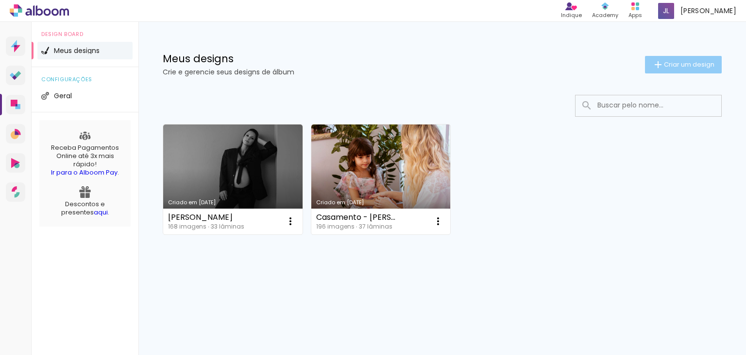
click at [653, 67] on iron-icon at bounding box center [658, 65] width 12 height 12
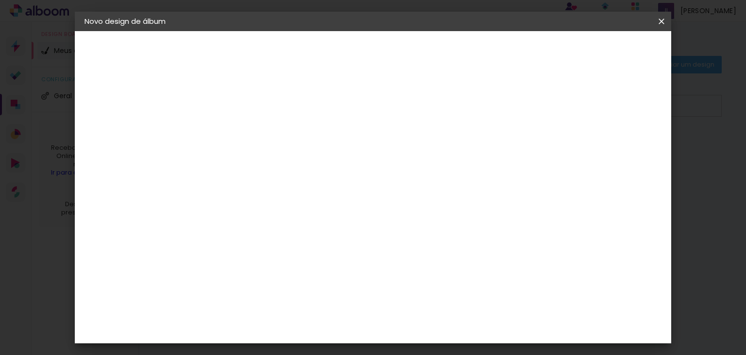
click at [243, 128] on input at bounding box center [243, 130] width 0 height 15
type input "A"
type input "[PERSON_NAME]"
type paper-input "[PERSON_NAME]"
click at [0, 0] on slot "Avançar" at bounding box center [0, 0] width 0 height 0
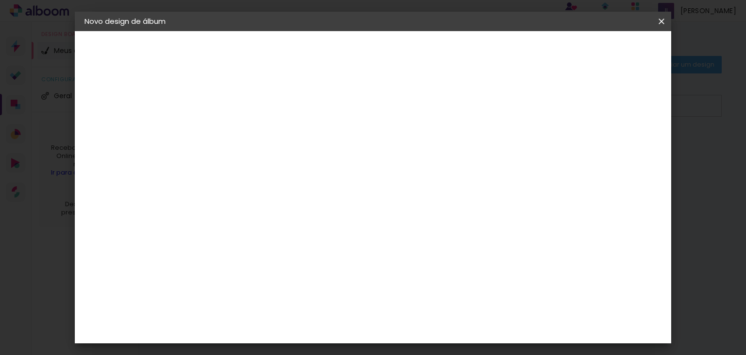
scroll to position [1380, 0]
click at [301, 354] on div "[PERSON_NAME]" at bounding box center [269, 358] width 65 height 8
click at [425, 52] on paper-button "Avançar" at bounding box center [401, 51] width 48 height 17
click at [296, 157] on paper-input-container "Linha" at bounding box center [268, 169] width 56 height 25
click at [443, 164] on paper-item "Encadernados" at bounding box center [436, 161] width 194 height 19
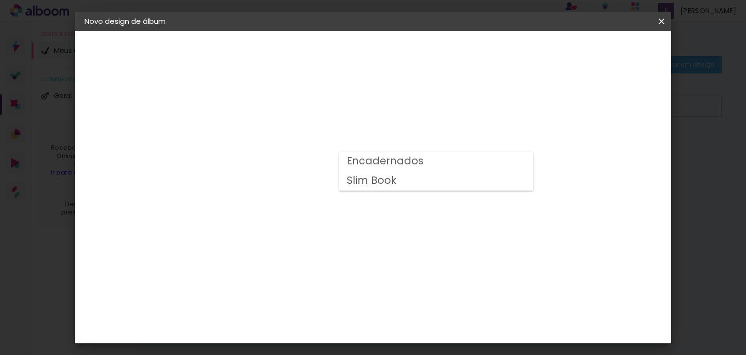
type input "Encadernados"
click at [345, 133] on span "20 × 25 cm" at bounding box center [327, 131] width 36 height 20
click at [377, 277] on span "25.4 × 50 cm" at bounding box center [361, 287] width 32 height 20
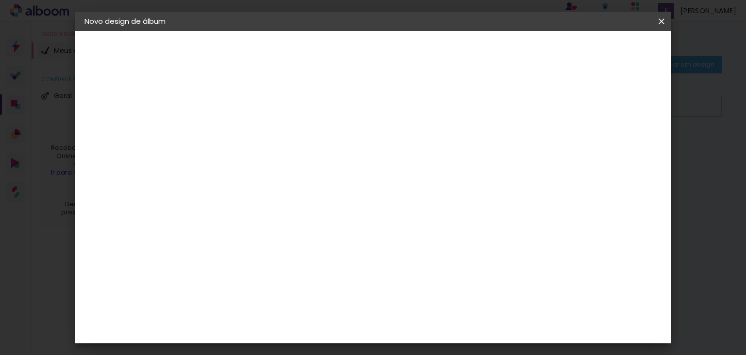
scroll to position [263, 0]
click at [402, 56] on paper-button "Avançar" at bounding box center [378, 51] width 48 height 17
click at [505, 52] on span "Iniciar design" at bounding box center [483, 51] width 44 height 7
